Goal: Complete application form

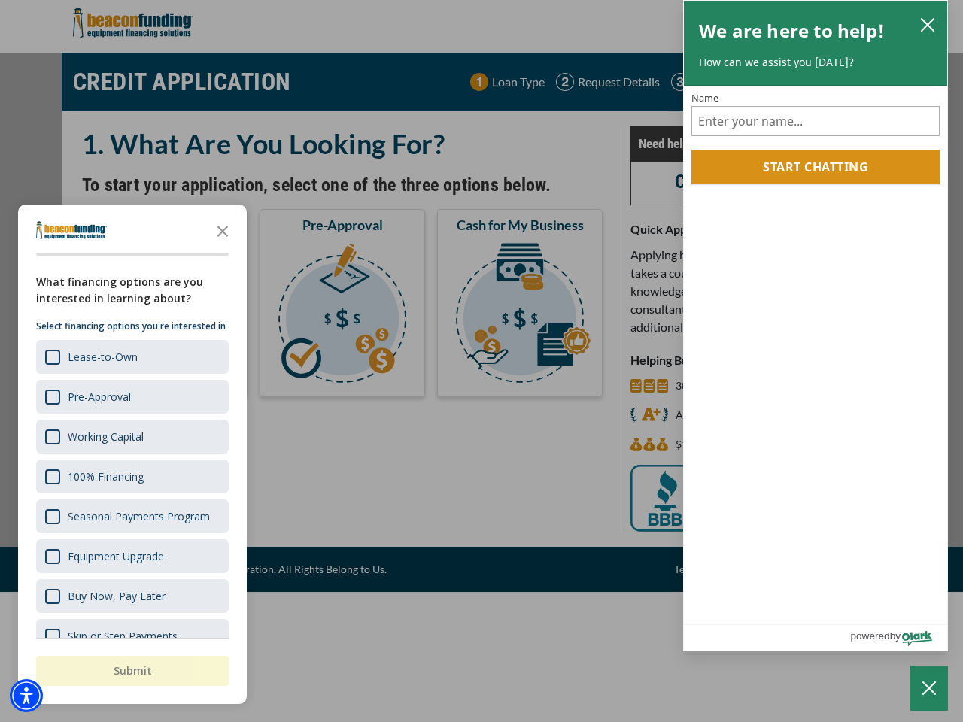
click at [481, 361] on div "button" at bounding box center [481, 361] width 963 height 722
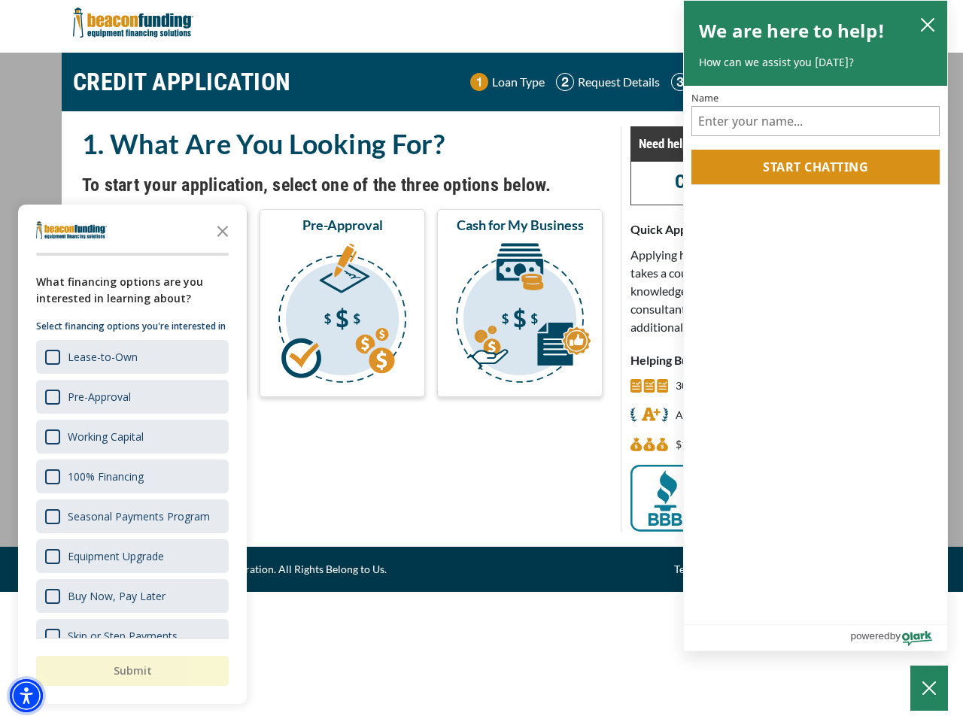
click at [26, 696] on img "Accessibility Menu" at bounding box center [26, 695] width 33 height 33
click at [481, 361] on body "Skip to main content Enable accessibility for low vision Open the accessibility…" at bounding box center [481, 361] width 963 height 722
click at [223, 230] on body "Skip to main content Enable accessibility for low vision Open the accessibility…" at bounding box center [481, 361] width 963 height 722
click at [131, 356] on body "Skip to main content Enable accessibility for low vision Open the accessibility…" at bounding box center [481, 361] width 963 height 722
click at [131, 396] on body "Skip to main content Enable accessibility for low vision Open the accessibility…" at bounding box center [481, 361] width 963 height 722
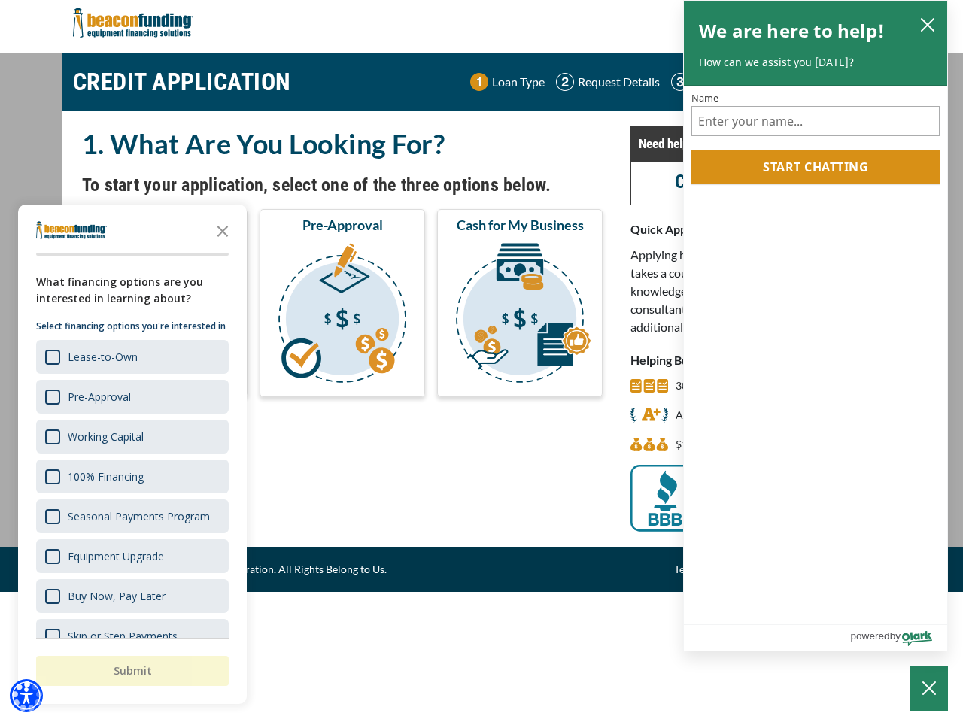
click at [131, 436] on body "Skip to main content Enable accessibility for low vision Open the accessibility…" at bounding box center [481, 361] width 963 height 722
click at [131, 476] on body "Skip to main content Enable accessibility for low vision Open the accessibility…" at bounding box center [481, 361] width 963 height 722
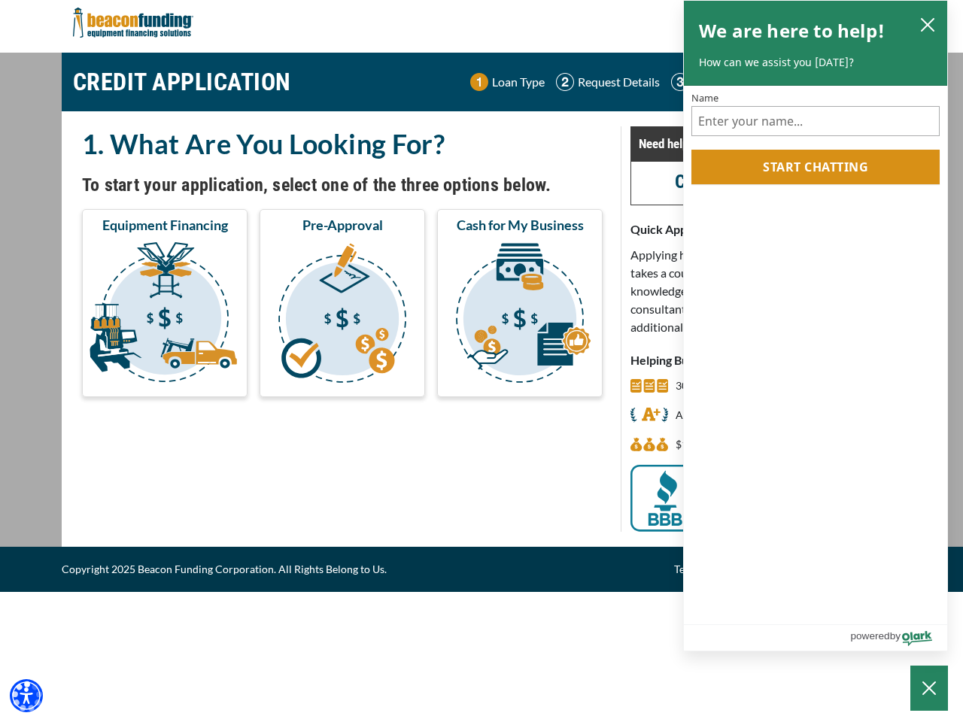
click at [131, 516] on body "Skip to main content Enable accessibility for low vision Open the accessibility…" at bounding box center [481, 361] width 963 height 722
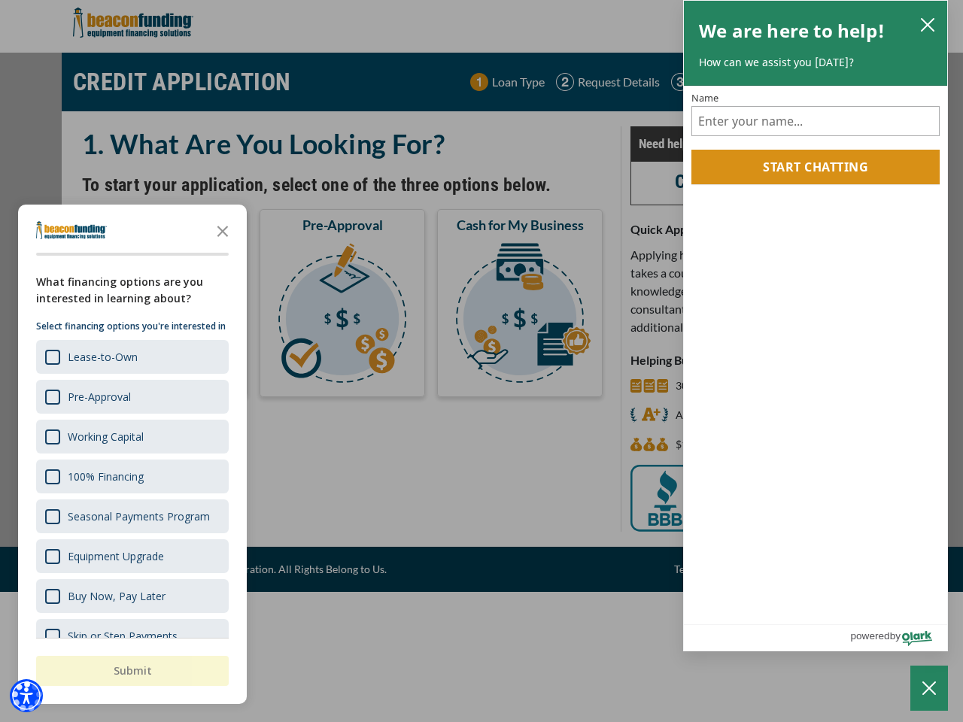
click at [131, 556] on body "Skip to main content Enable accessibility for low vision Open the accessibility…" at bounding box center [481, 361] width 963 height 722
